Goal: Information Seeking & Learning: Learn about a topic

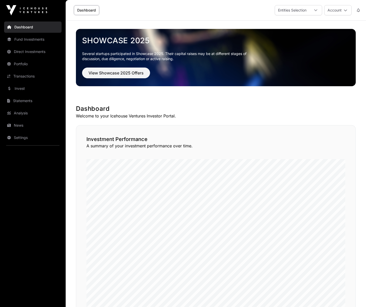
scroll to position [302, 0]
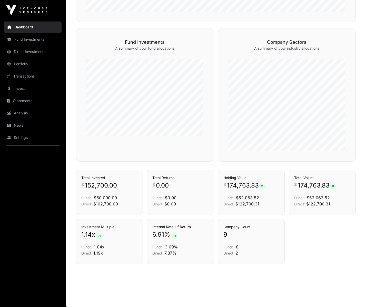
click at [23, 60] on link "Portfolio" at bounding box center [32, 63] width 57 height 11
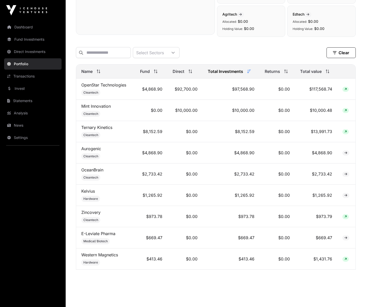
scroll to position [178, 0]
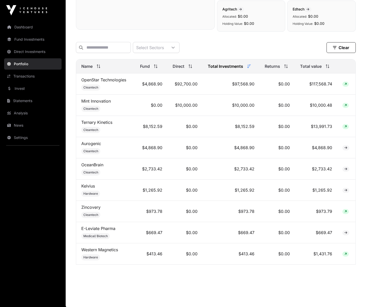
click at [105, 101] on link "Mint Innovation" at bounding box center [95, 101] width 29 height 5
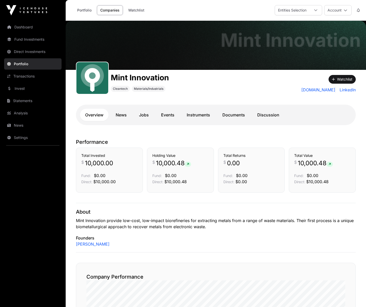
click at [198, 116] on link "Instruments" at bounding box center [198, 115] width 34 height 12
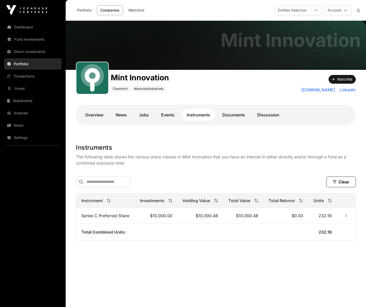
scroll to position [21, 0]
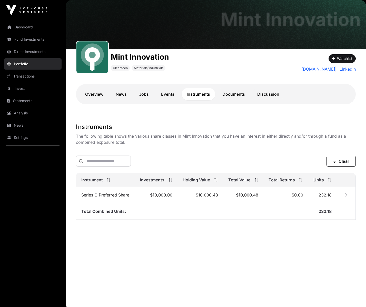
click at [233, 93] on link "Documents" at bounding box center [233, 94] width 33 height 12
click at [233, 94] on link "Documents" at bounding box center [233, 94] width 33 height 12
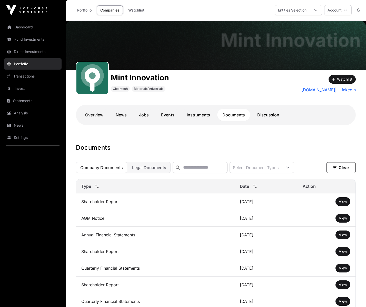
drag, startPoint x: 149, startPoint y: 168, endPoint x: 145, endPoint y: 168, distance: 3.8
click at [149, 168] on span "Legal Documents" at bounding box center [149, 167] width 34 height 5
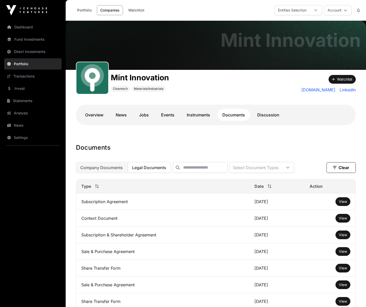
click at [206, 116] on link "Instruments" at bounding box center [198, 115] width 34 height 12
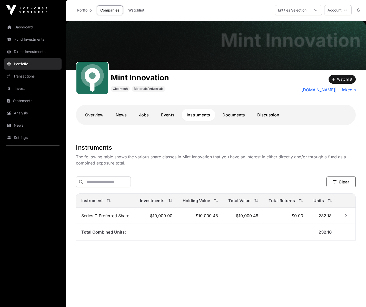
click at [124, 216] on td "Series C Preferred Share" at bounding box center [105, 216] width 59 height 16
click at [173, 114] on link "Events" at bounding box center [168, 115] width 24 height 12
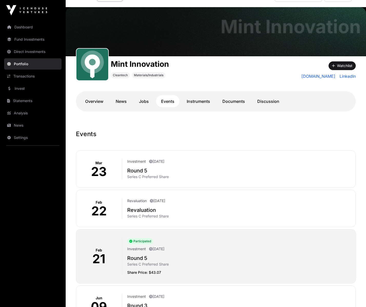
scroll to position [13, 0]
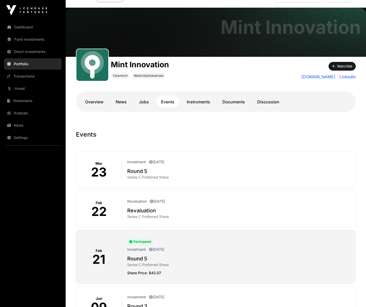
click at [240, 103] on link "Documents" at bounding box center [233, 102] width 33 height 12
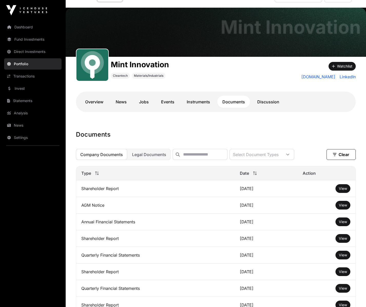
click at [155, 155] on span "Legal Documents" at bounding box center [149, 154] width 34 height 5
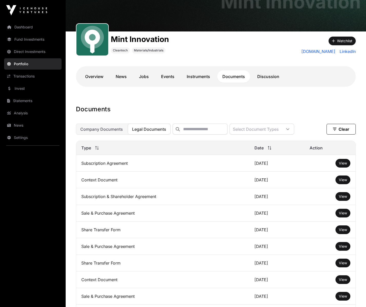
scroll to position [44, 0]
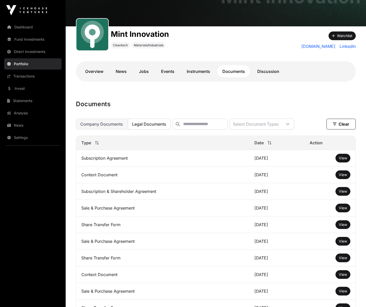
click at [342, 160] on span "View" at bounding box center [342, 158] width 8 height 4
click at [340, 193] on span "View" at bounding box center [342, 191] width 8 height 4
click at [36, 30] on link "Dashboard" at bounding box center [32, 27] width 57 height 11
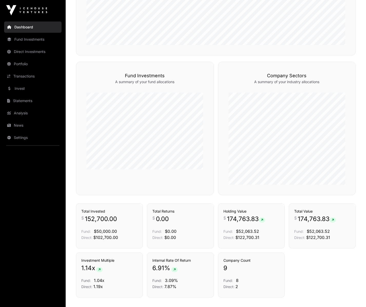
scroll to position [302, 0]
